Goal: Task Accomplishment & Management: Complete application form

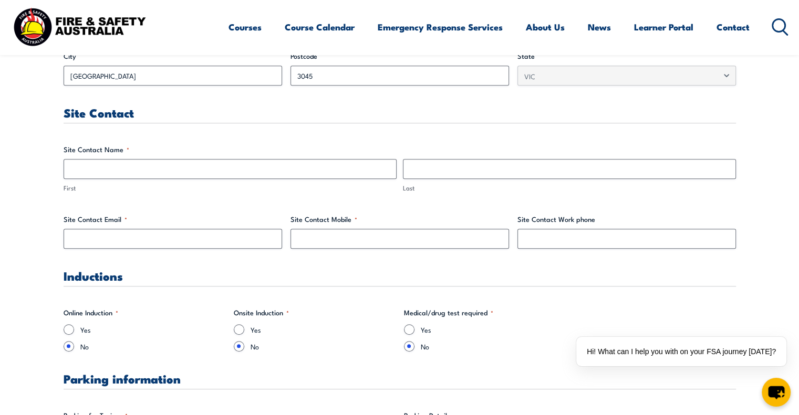
scroll to position [542, 0]
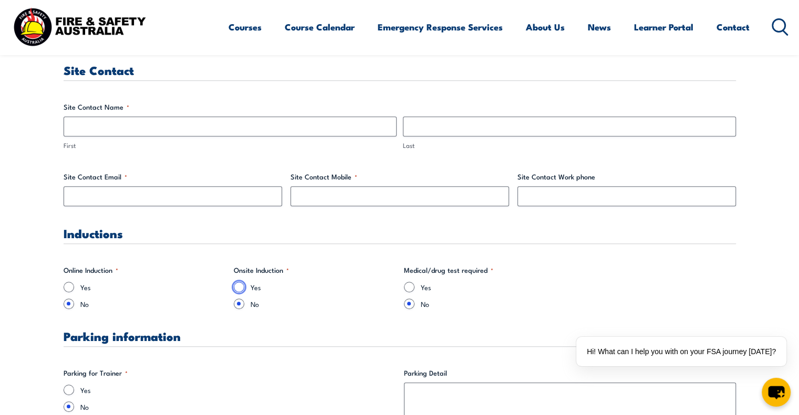
click at [237, 286] on input "Yes" at bounding box center [239, 287] width 11 height 11
radio input "true"
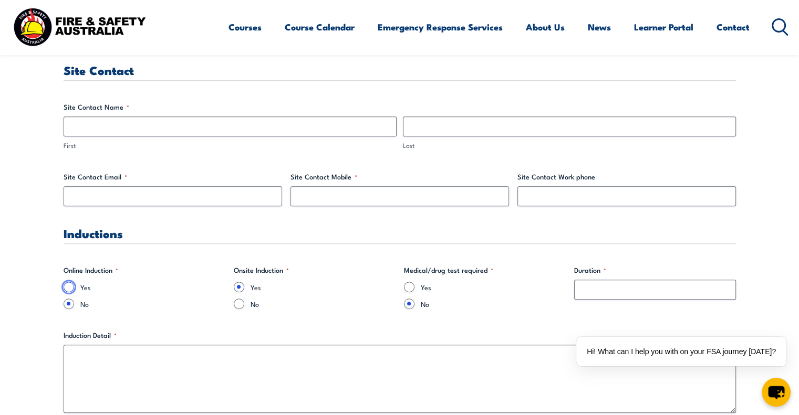
click at [67, 282] on input "Yes" at bounding box center [69, 287] width 11 height 11
radio input "true"
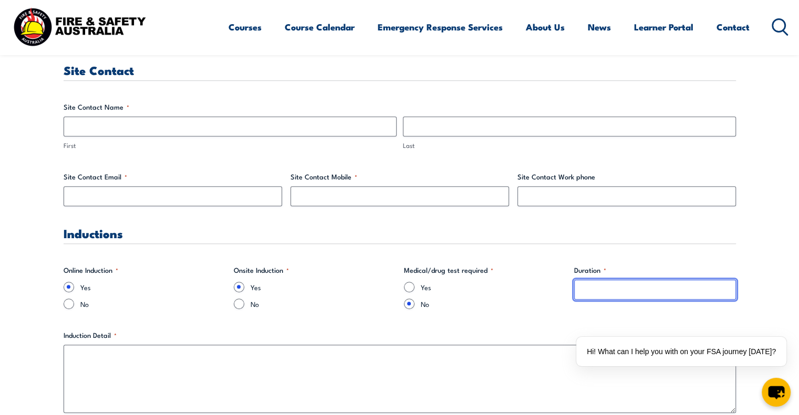
click at [607, 286] on input "Duration *" at bounding box center [655, 290] width 162 height 20
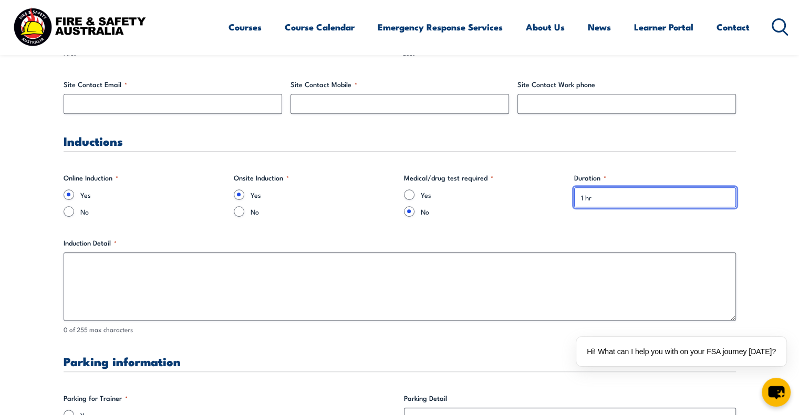
scroll to position [644, 0]
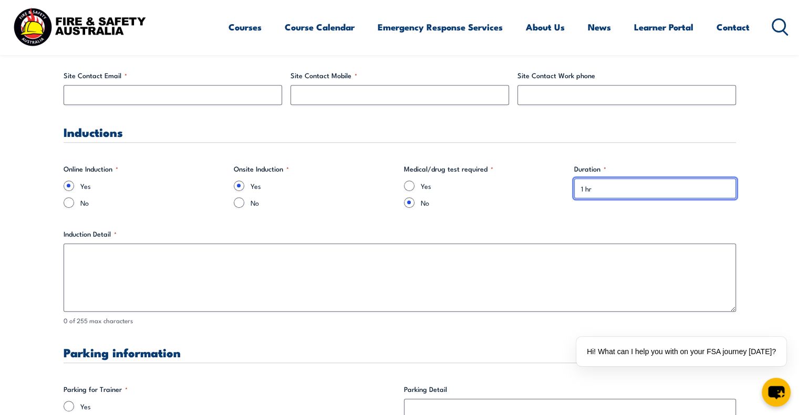
type input "1 hr"
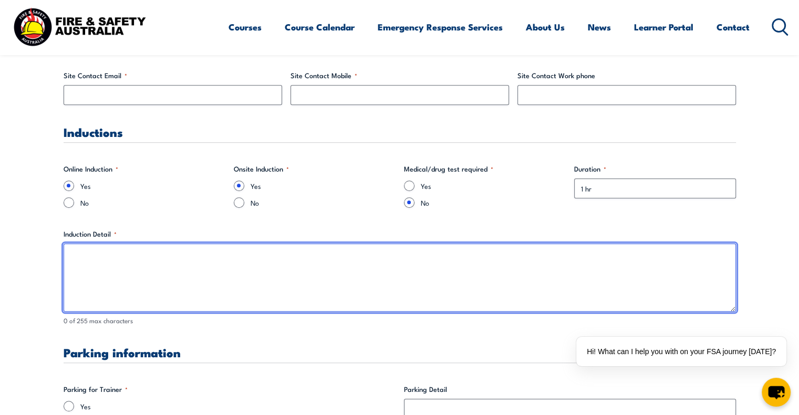
click at [99, 247] on textarea "Induction Detail *" at bounding box center [400, 278] width 672 height 68
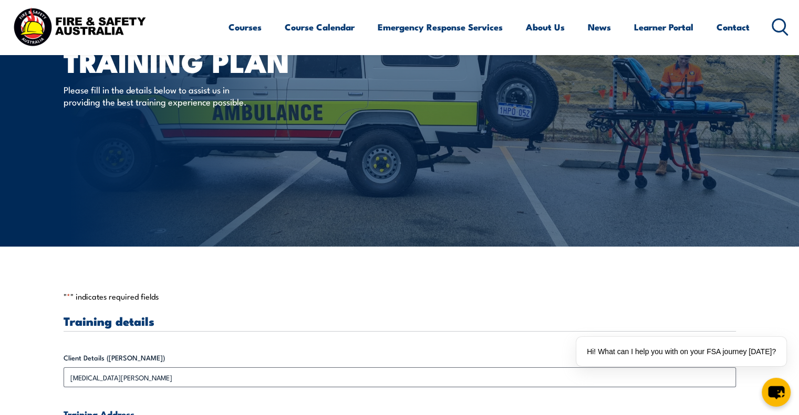
scroll to position [67, 0]
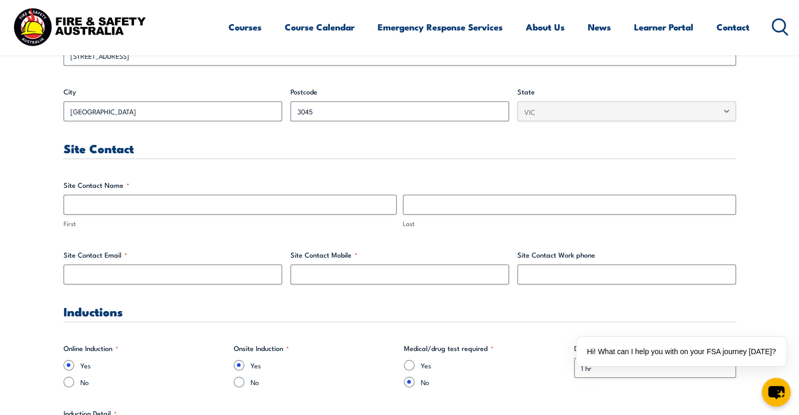
scroll to position [456, 0]
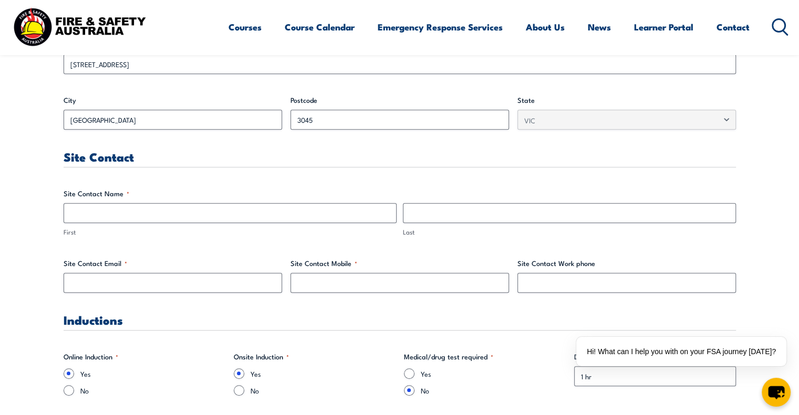
click at [504, 154] on h3 "Site Contact" at bounding box center [400, 157] width 672 height 12
